Goal: Task Accomplishment & Management: Complete application form

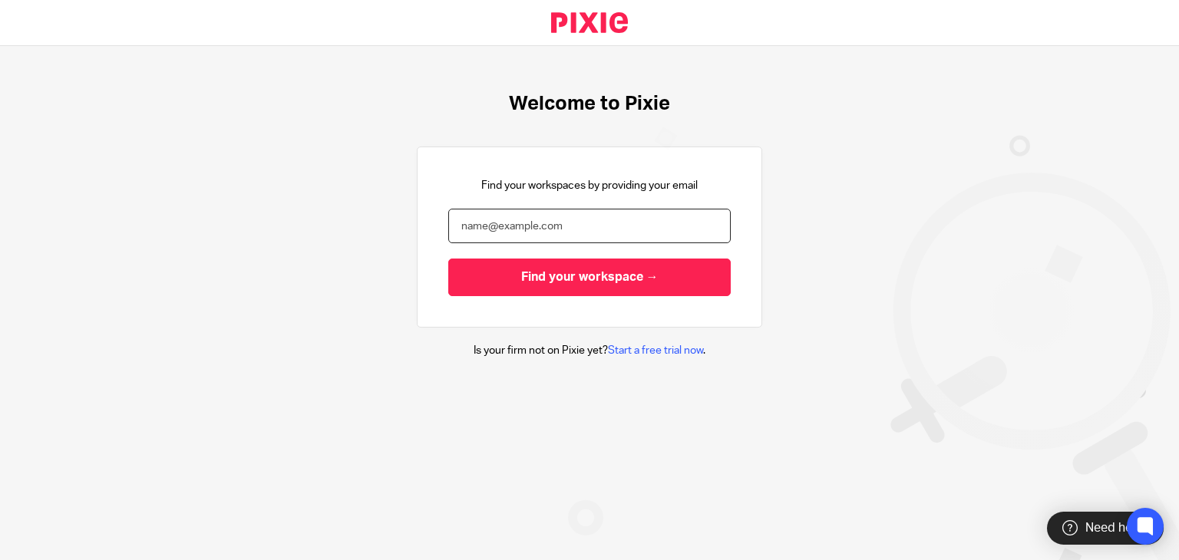
click at [551, 222] on input "email" at bounding box center [589, 226] width 282 height 35
click at [628, 228] on input "[MEDICAL_DATA]" at bounding box center [589, 226] width 282 height 35
type input "[EMAIL_ADDRESS][DOMAIN_NAME]"
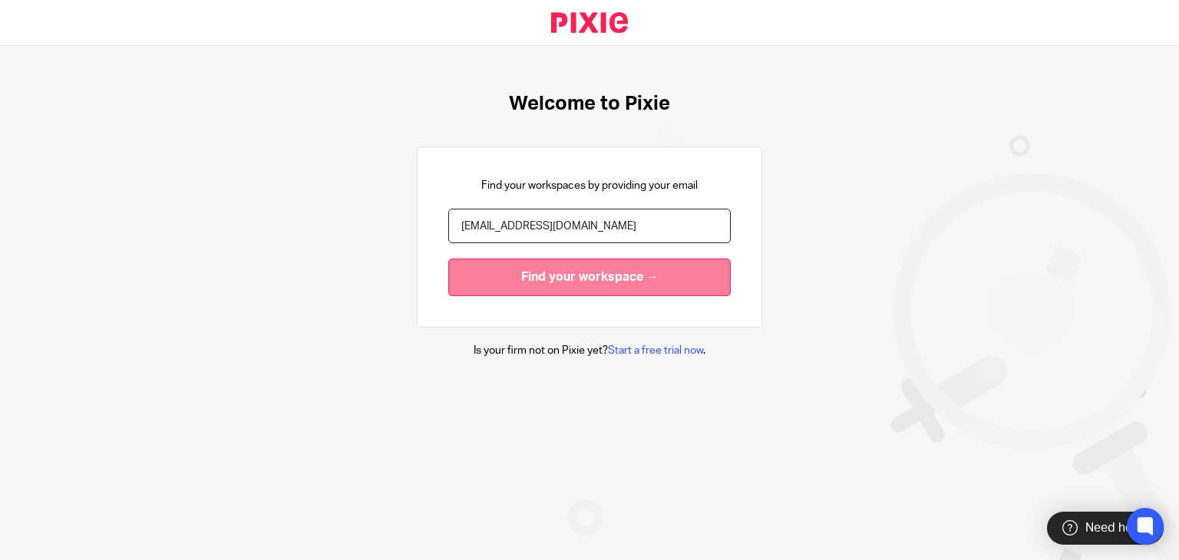
click at [715, 274] on input "Find your workspace →" at bounding box center [589, 278] width 282 height 38
